Goal: Task Accomplishment & Management: Use online tool/utility

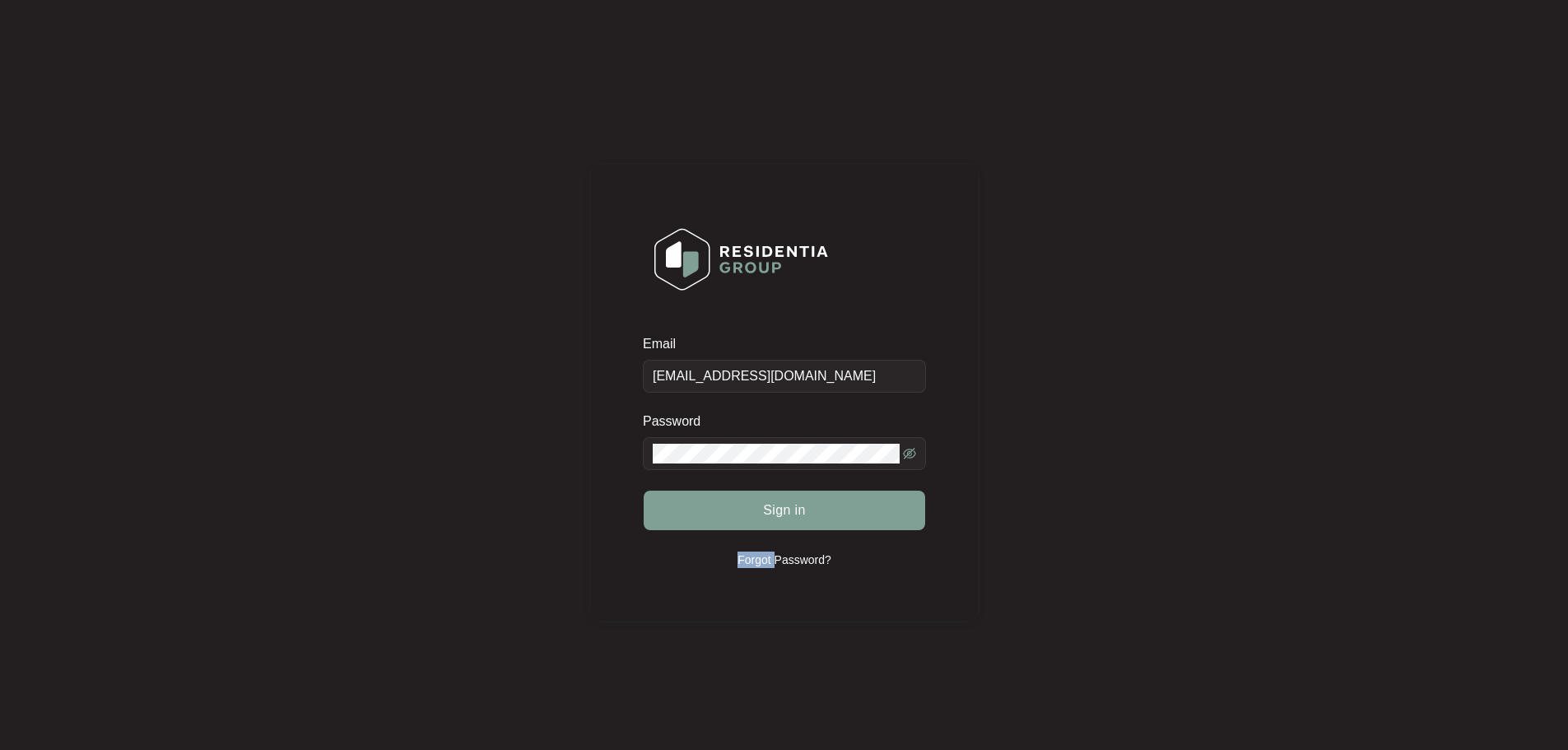
click at [828, 518] on div "Sign in" at bounding box center [784, 510] width 283 height 41
click at [828, 518] on button "Sign in" at bounding box center [784, 510] width 281 height 40
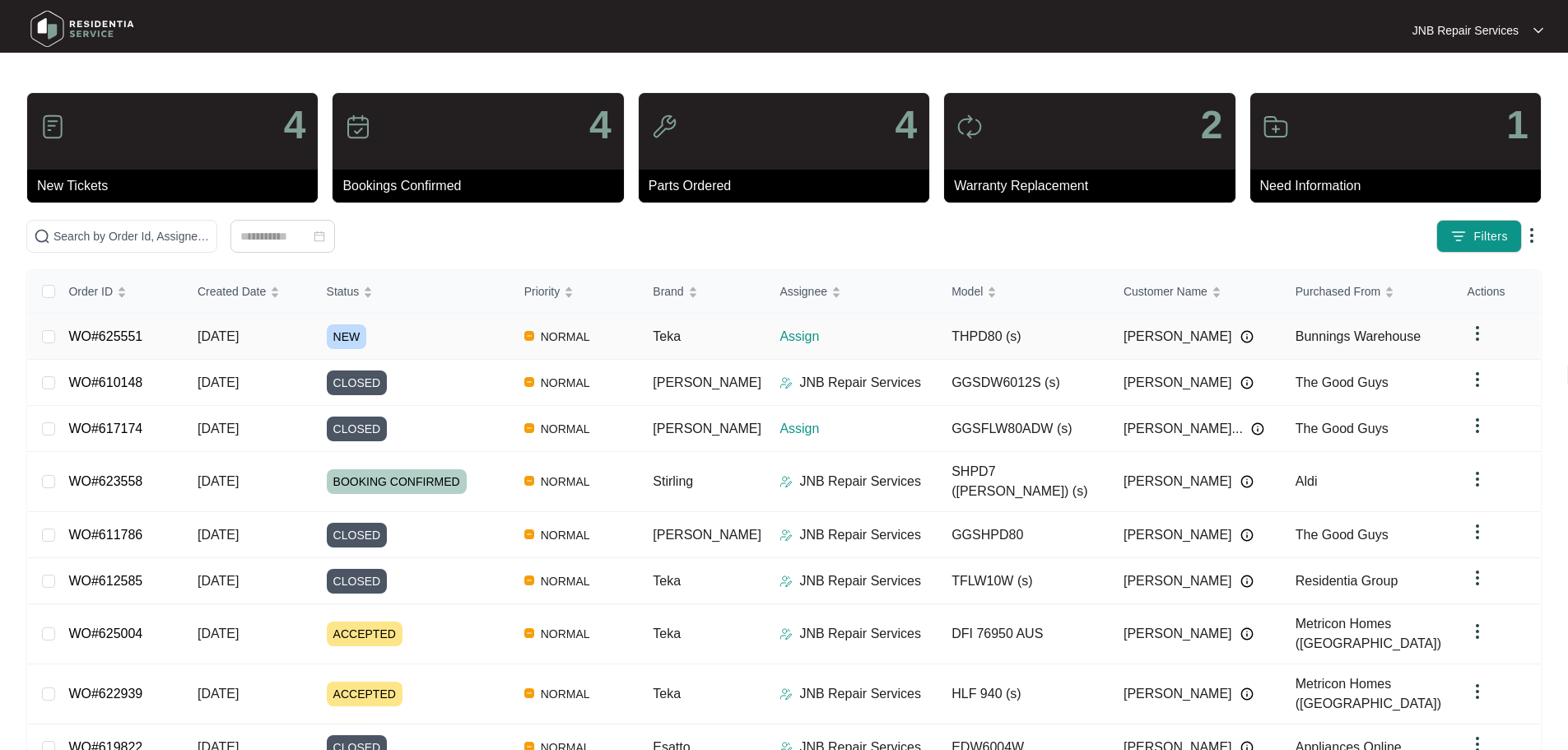
click at [436, 332] on div "NEW" at bounding box center [419, 336] width 184 height 24
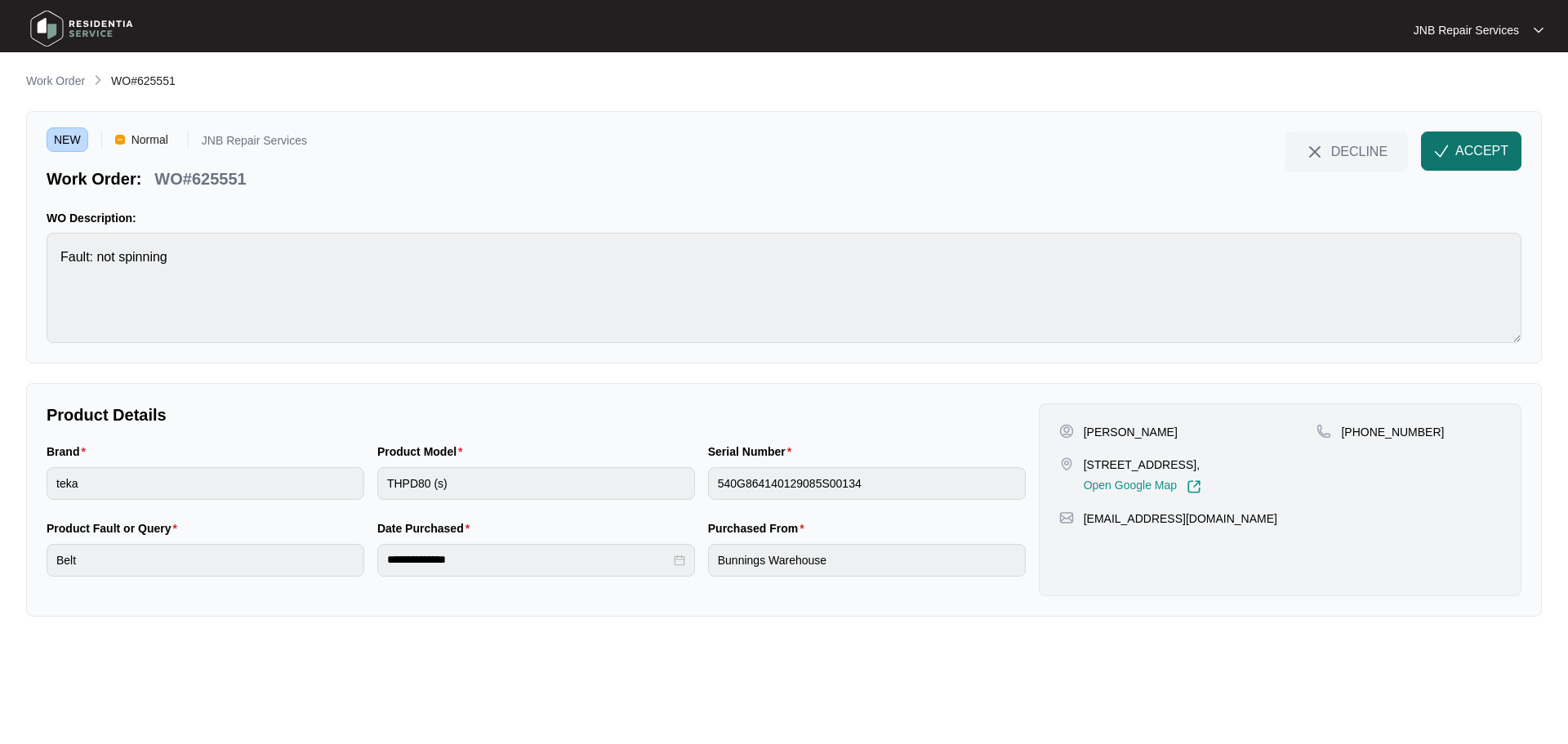
click at [1456, 146] on span "ACCEPT" at bounding box center [1481, 151] width 53 height 19
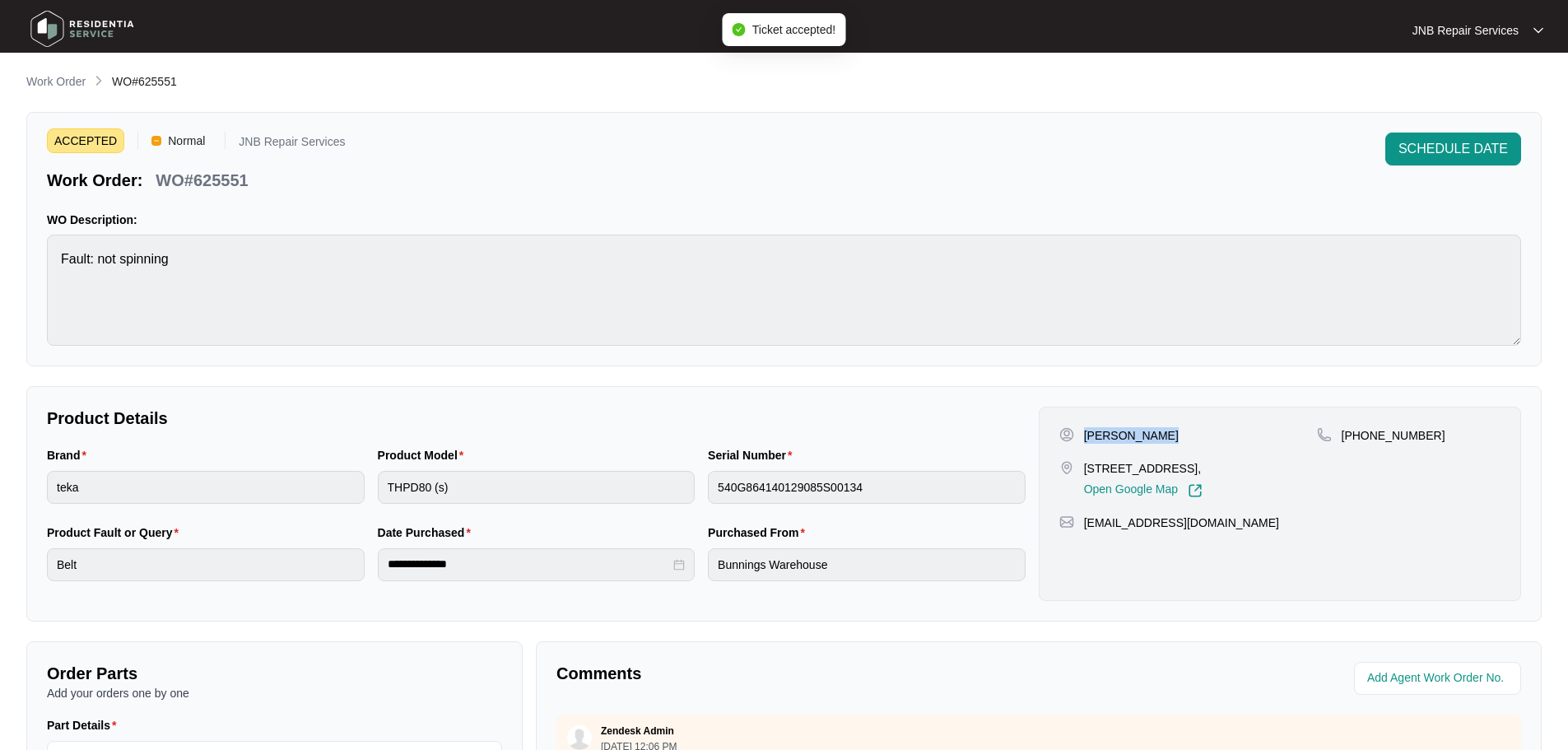
drag, startPoint x: 1085, startPoint y: 433, endPoint x: 1153, endPoint y: 430, distance: 68.1
click at [1153, 430] on div "[PERSON_NAME]" at bounding box center [1188, 435] width 258 height 16
copy p "[PERSON_NAME]"
drag, startPoint x: 1086, startPoint y: 469, endPoint x: 1112, endPoint y: 491, distance: 34.1
click at [1112, 477] on p "[STREET_ADDRESS]," at bounding box center [1143, 468] width 118 height 16
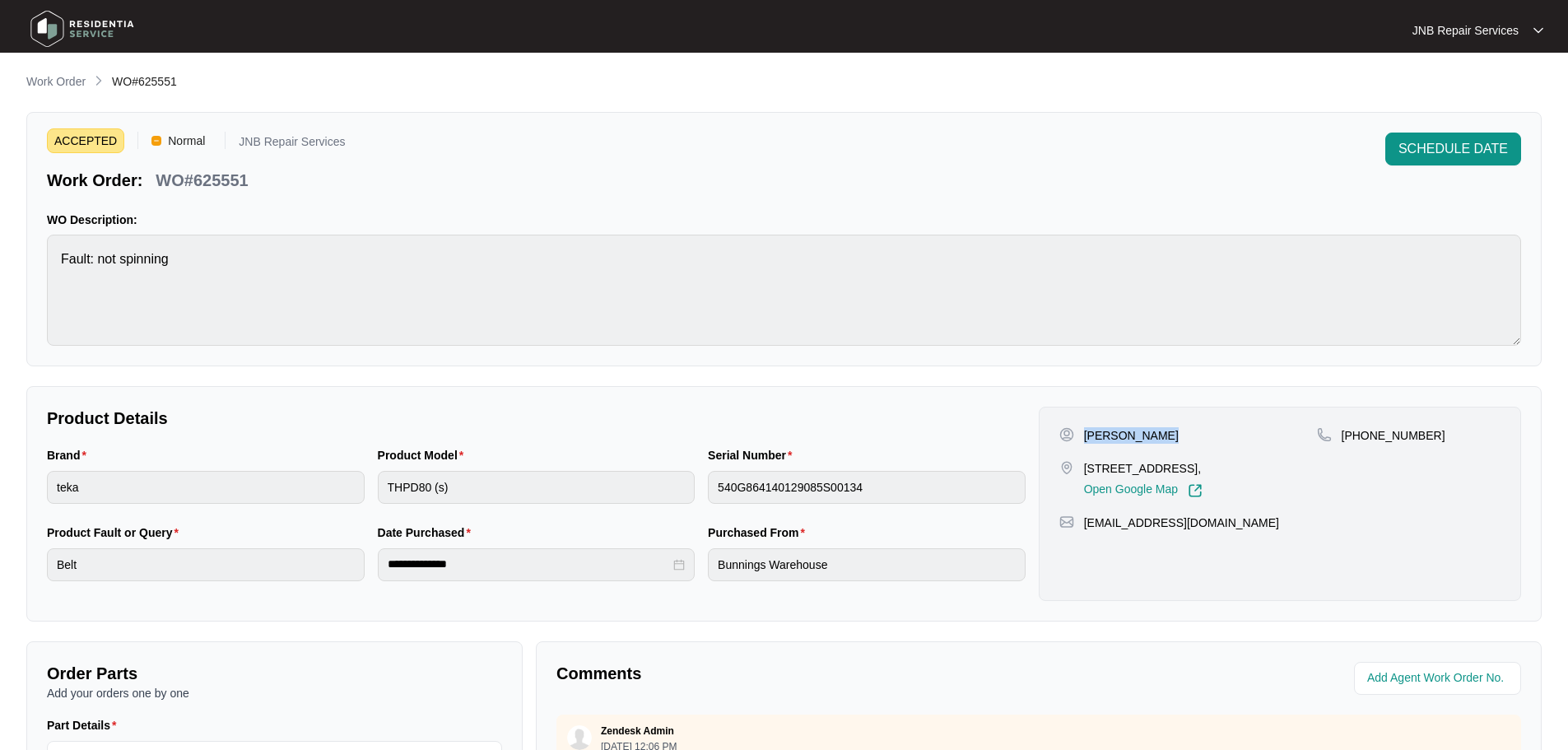
copy p "[STREET_ADDRESS],"
drag, startPoint x: 1362, startPoint y: 437, endPoint x: 1419, endPoint y: 447, distance: 57.9
click at [1419, 447] on div "[PHONE_NUMBER]" at bounding box center [1408, 463] width 183 height 71
copy p "411811986"
click at [426, 511] on div "Product Model THPD80 (s)" at bounding box center [537, 485] width 331 height 78
